Goal: Check status: Check status

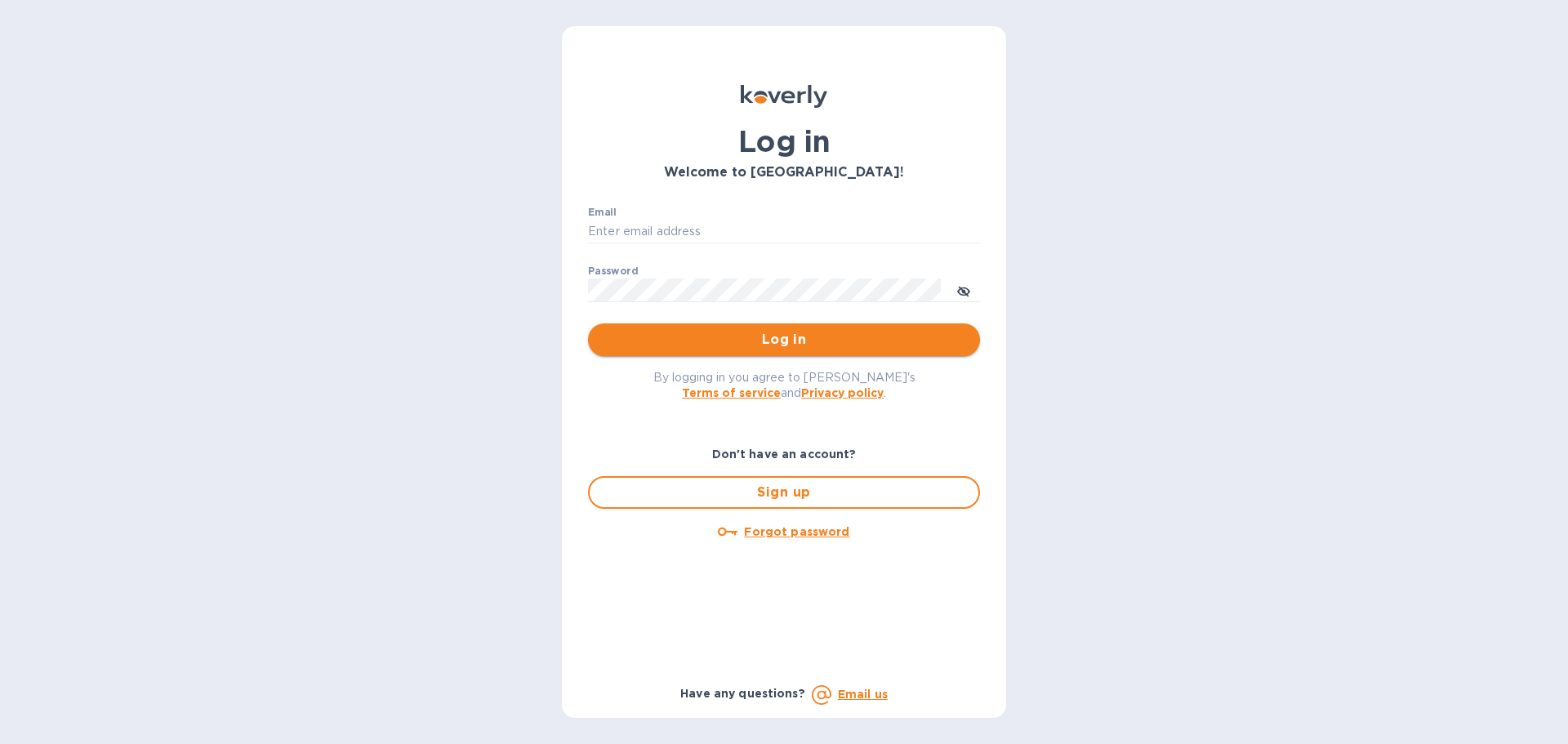
type input "[EMAIL_ADDRESS][DOMAIN_NAME]"
click at [939, 339] on span "Log in" at bounding box center [784, 339] width 366 height 20
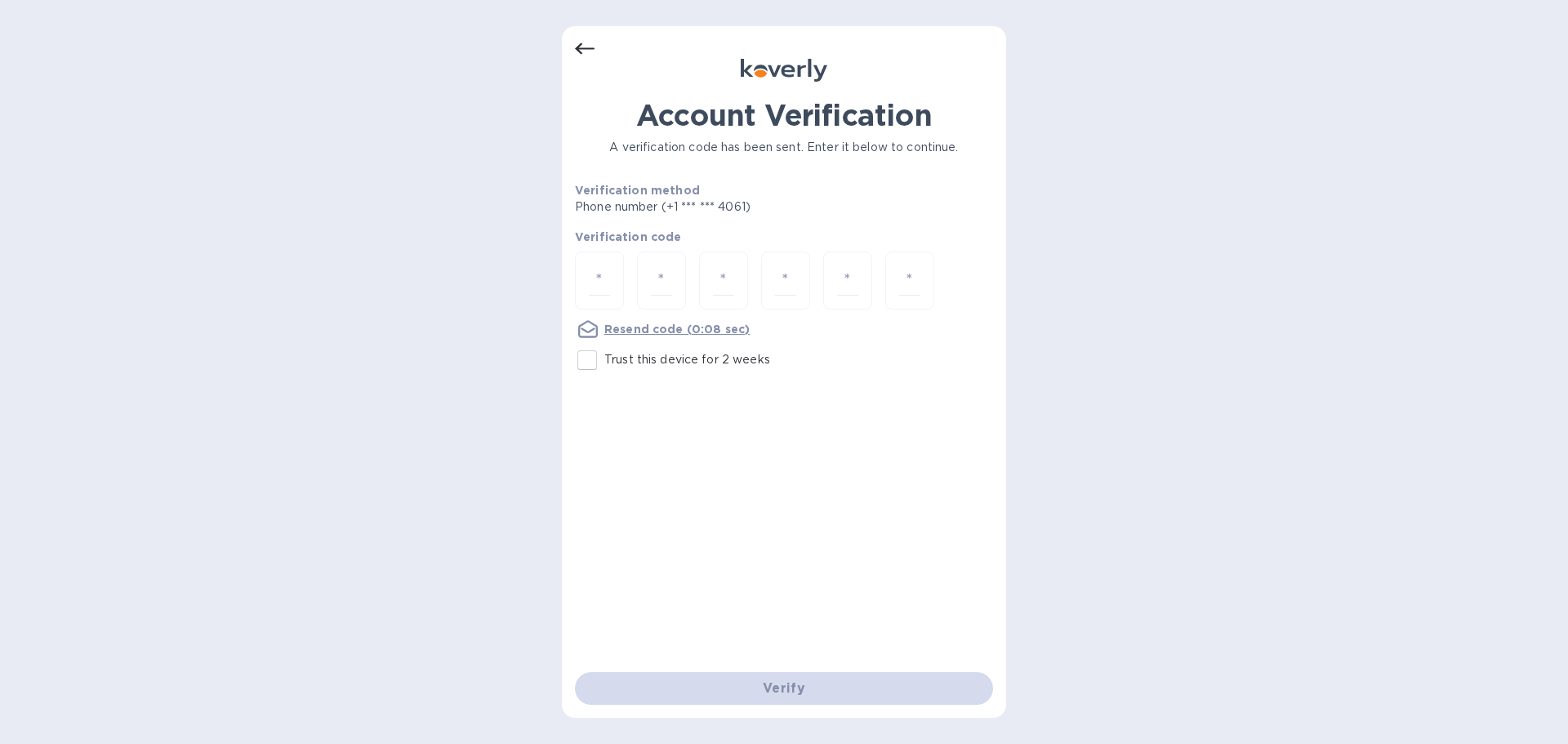
click at [572, 284] on div "Account Verification A verification code has been sent. Enter it below to conti…" at bounding box center [784, 372] width 445 height 692
click at [599, 283] on input "number" at bounding box center [599, 281] width 21 height 31
type input "9"
type input "4"
type input "8"
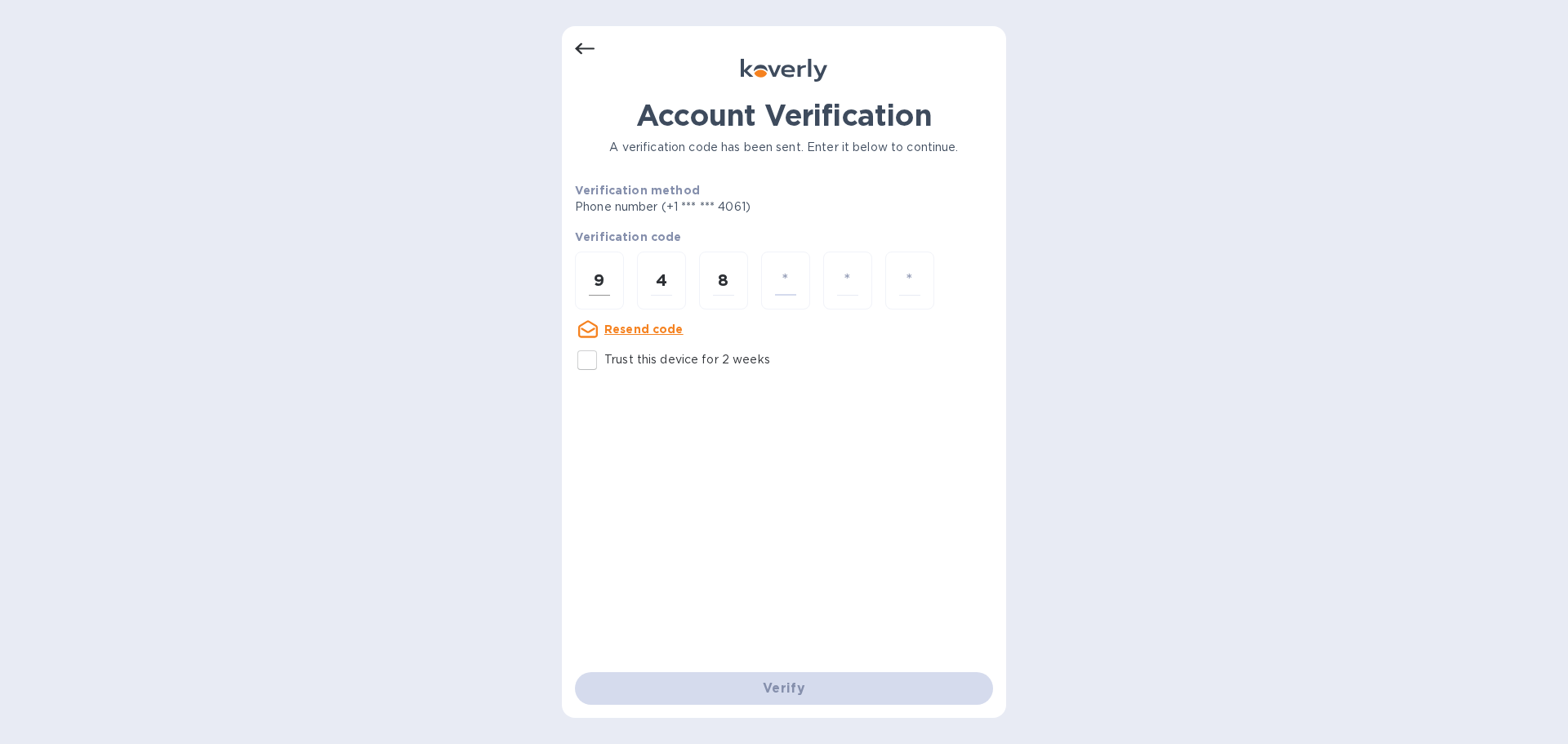
type input "7"
type input "5"
type input "7"
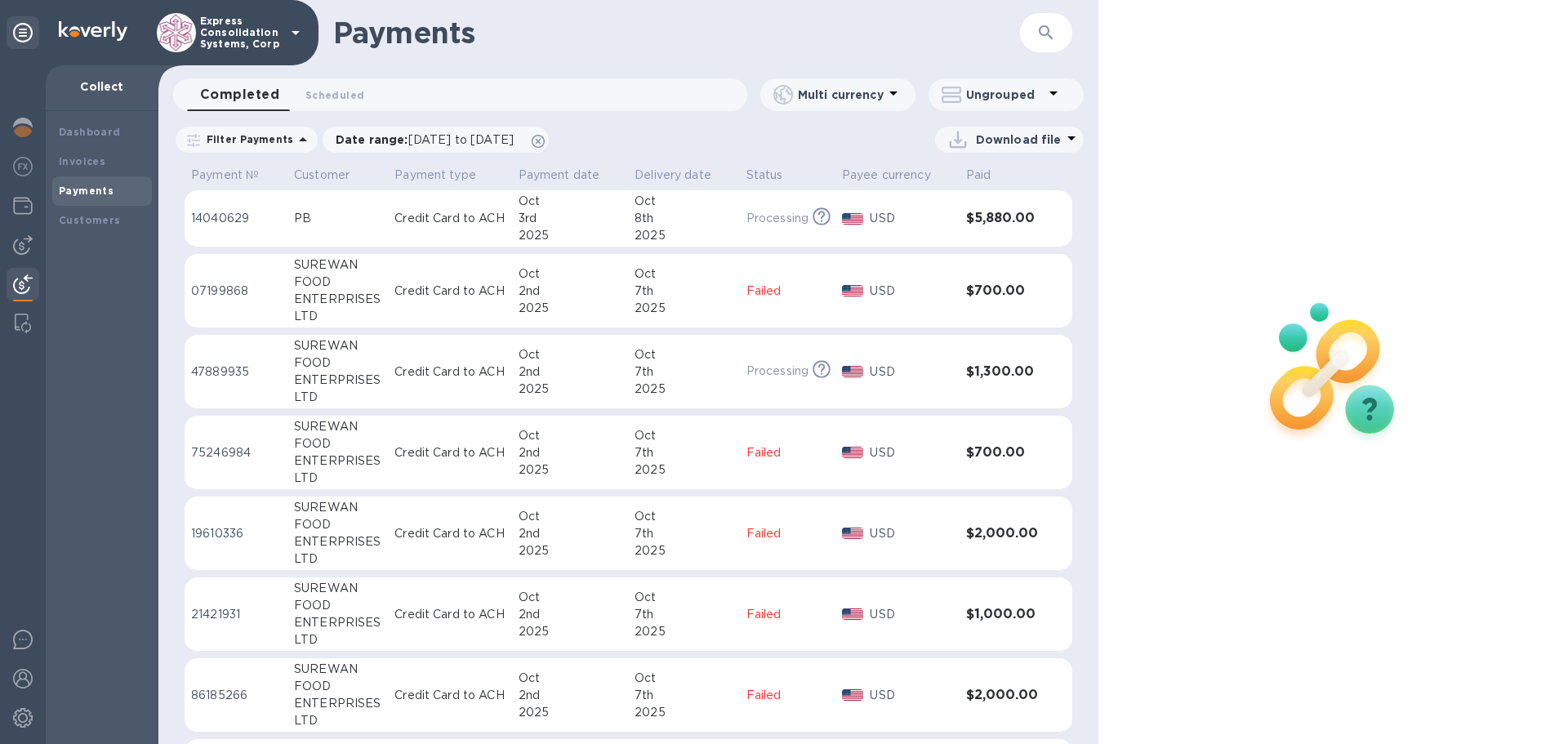
click at [1308, 110] on div at bounding box center [1333, 372] width 469 height 744
click at [814, 363] on icon at bounding box center [821, 370] width 18 height 18
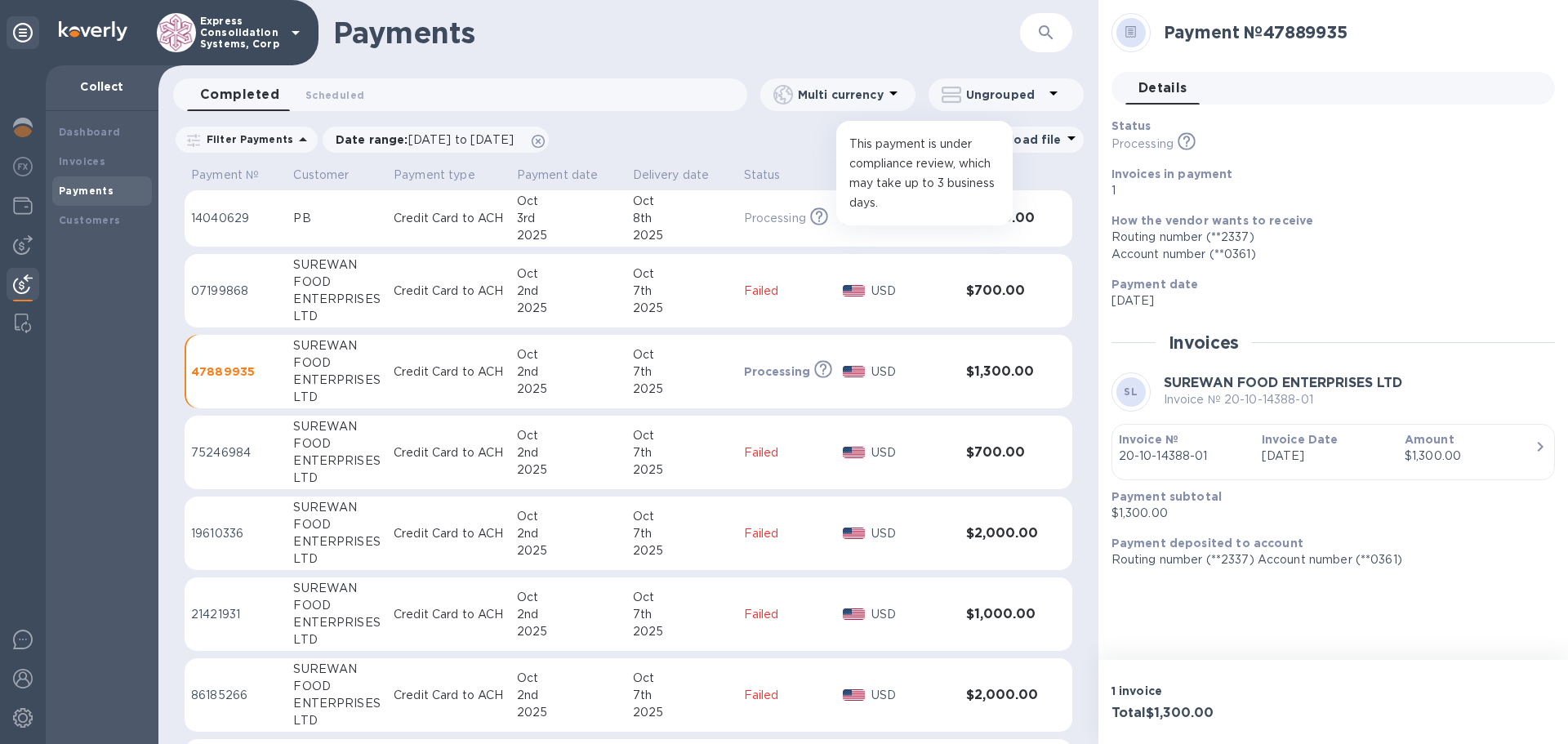
click at [821, 224] on icon at bounding box center [819, 216] width 18 height 18
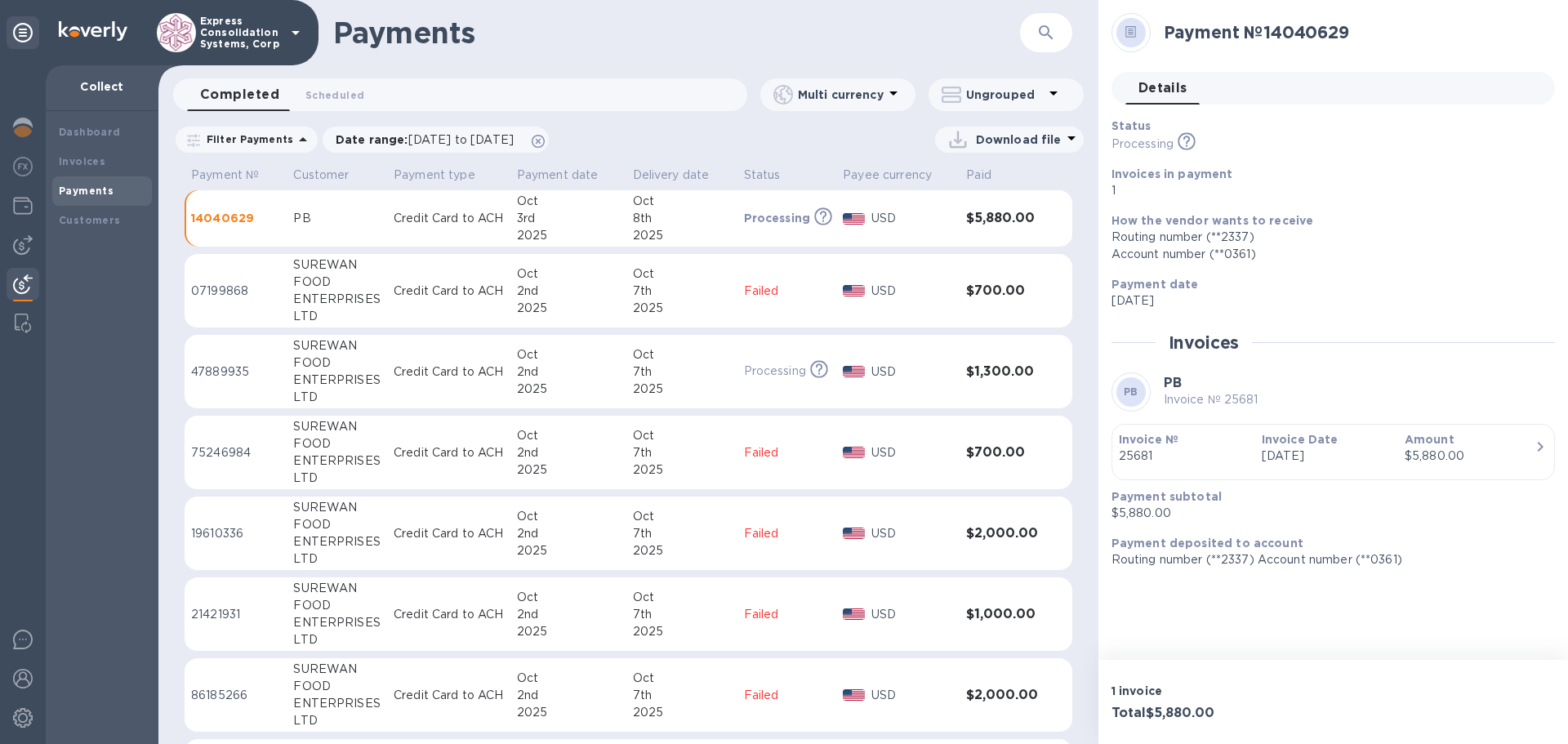
click at [1366, 228] on p "How the vendor wants to receive" at bounding box center [1327, 220] width 430 height 16
